Goal: Task Accomplishment & Management: Manage account settings

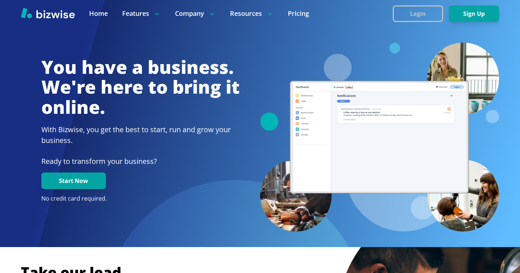
click at [421, 14] on button "Login" at bounding box center [418, 13] width 50 height 17
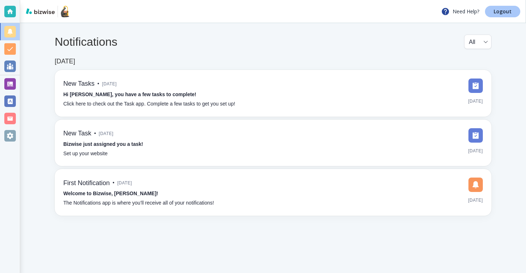
click at [519, 12] on link "Logout" at bounding box center [502, 12] width 35 height 12
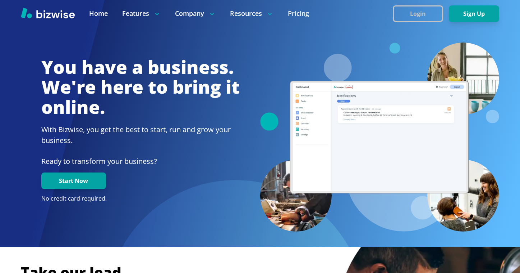
click at [418, 18] on button "Login" at bounding box center [418, 13] width 50 height 17
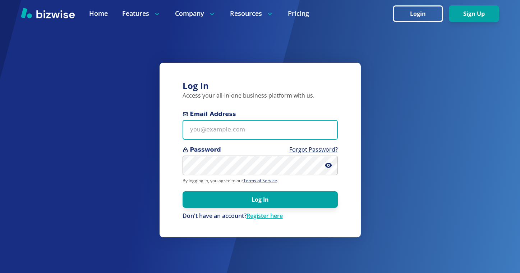
click at [223, 125] on input "Email Address" at bounding box center [260, 130] width 155 height 20
paste input "[EMAIL_ADDRESS][DOMAIN_NAME]"
type input "[EMAIL_ADDRESS][DOMAIN_NAME]"
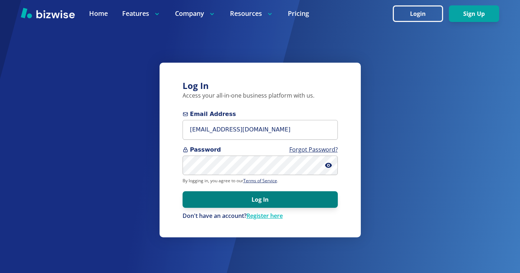
click at [257, 195] on button "Log In" at bounding box center [260, 199] width 155 height 17
